Goal: Task Accomplishment & Management: Manage account settings

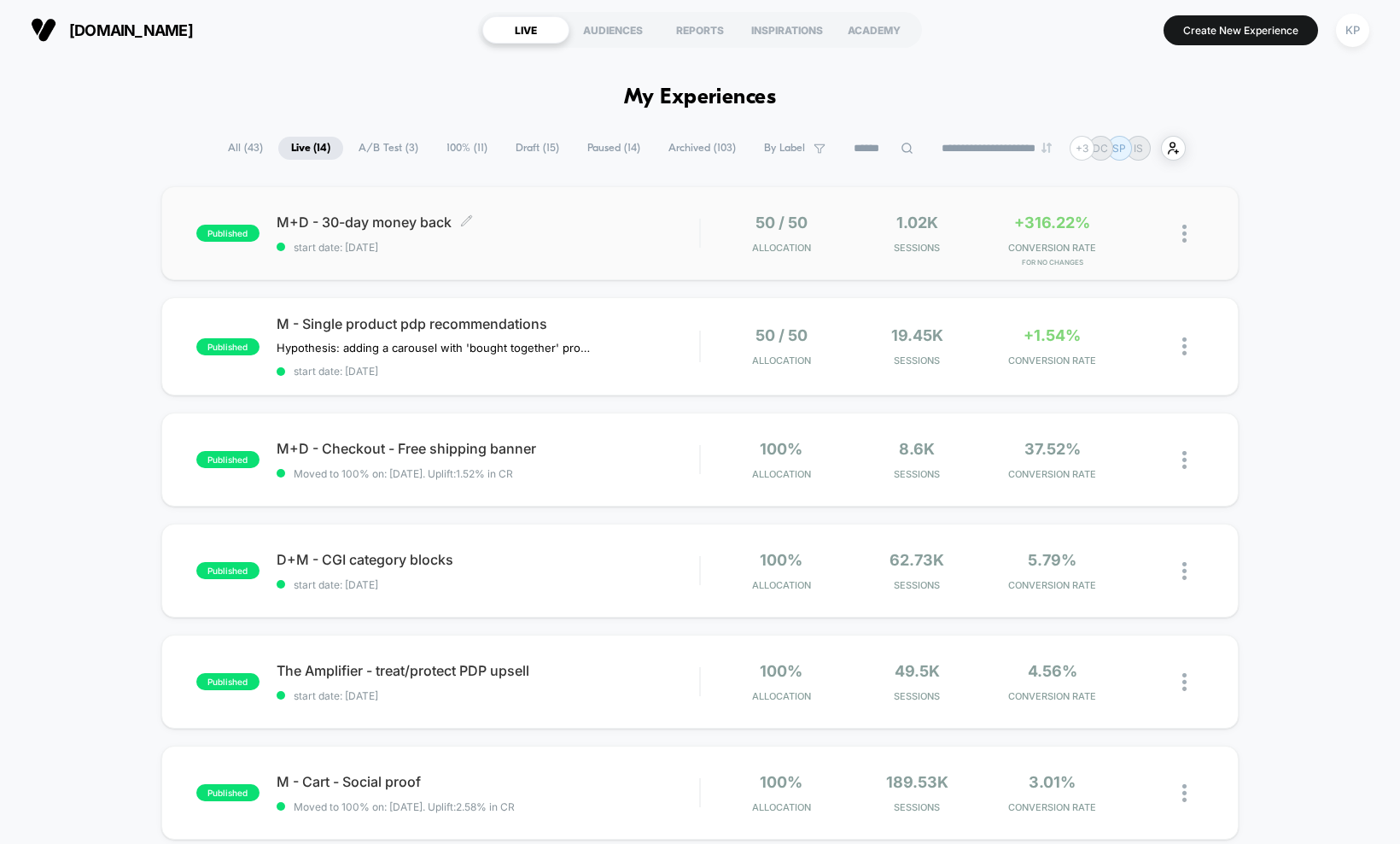
click at [459, 238] on div "M+D - 30-day money back Click to edit experience details Click to edit experien…" at bounding box center [488, 234] width 423 height 40
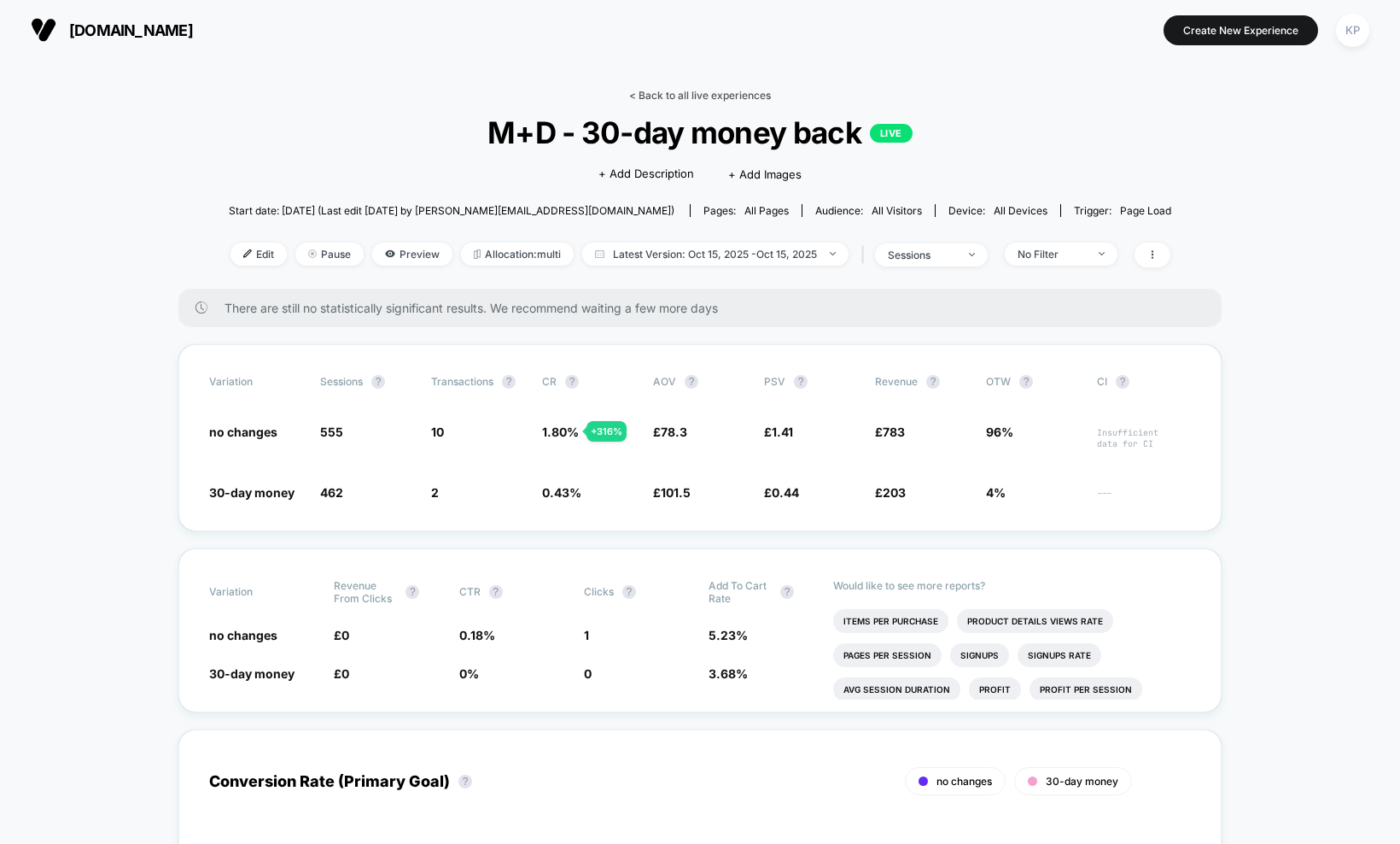
click at [664, 91] on link "< Back to all live experiences" at bounding box center [700, 95] width 142 height 12
